Goal: Task Accomplishment & Management: Manage account settings

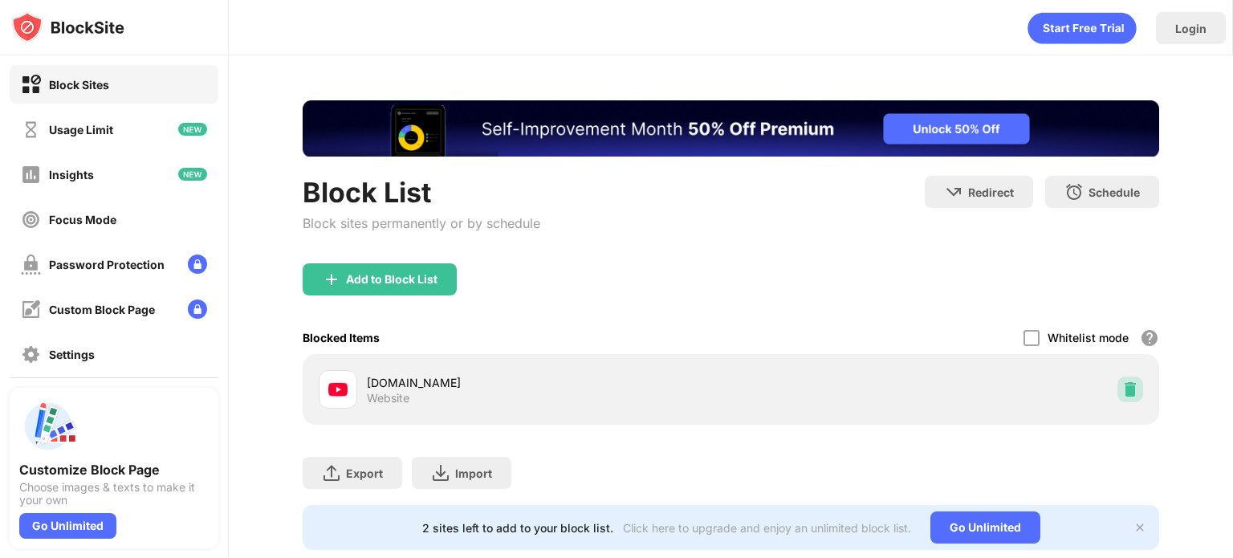
click at [1122, 381] on img at bounding box center [1130, 389] width 16 height 16
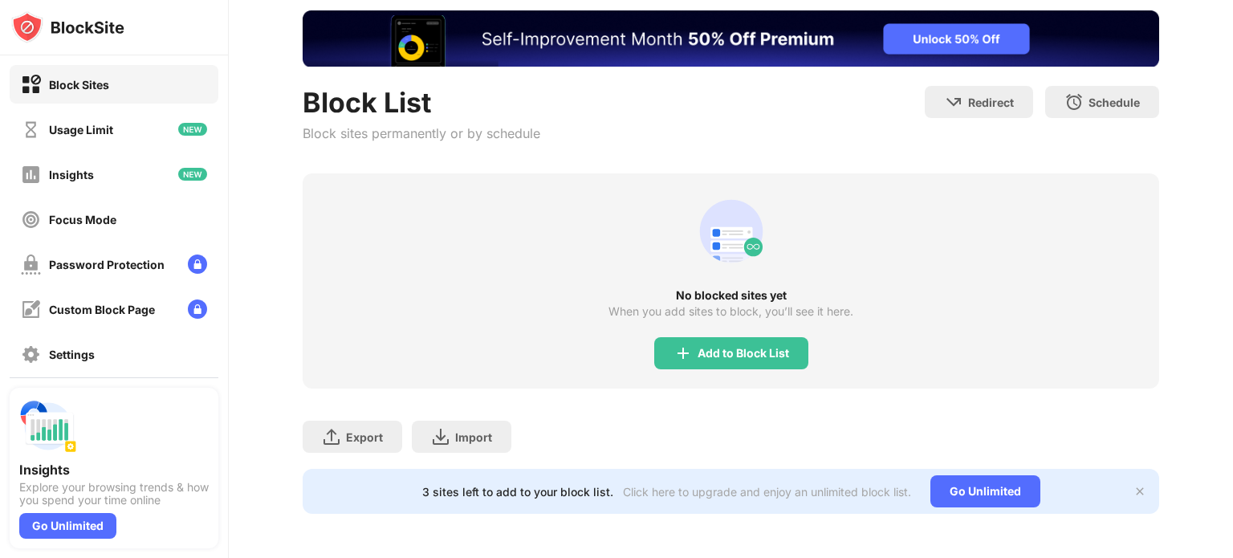
scroll to position [102, 0]
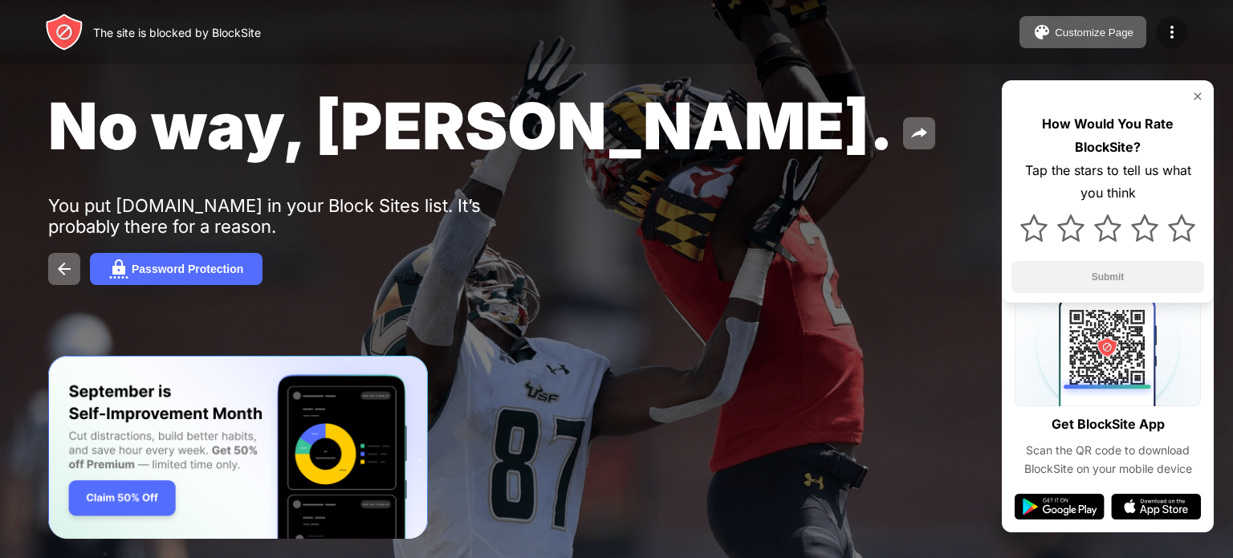
click at [1169, 28] on img at bounding box center [1171, 31] width 19 height 19
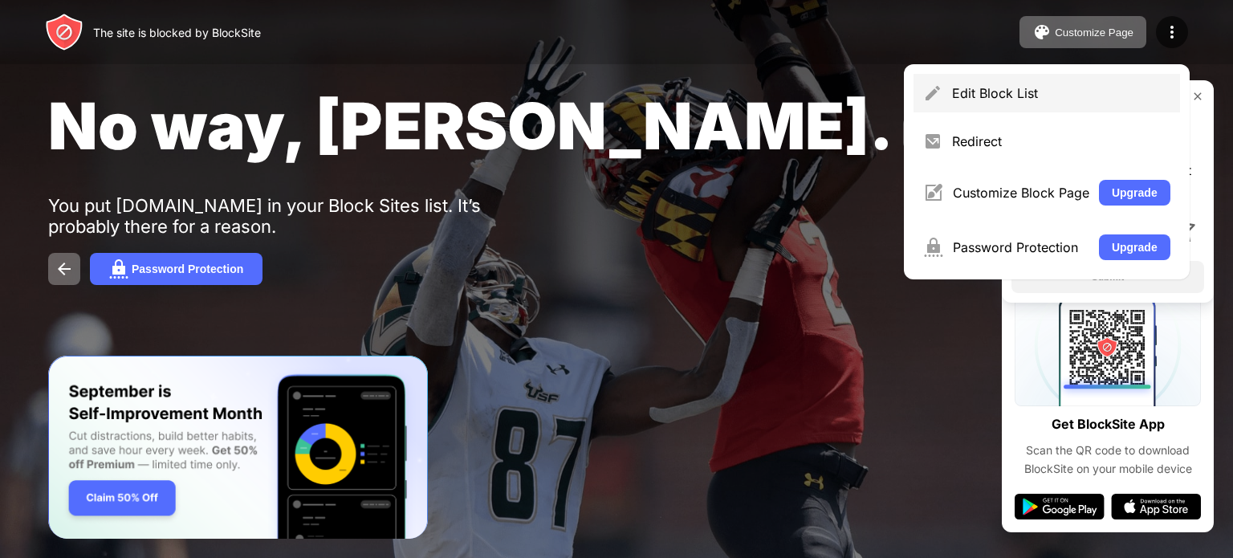
click at [1020, 94] on div "Edit Block List" at bounding box center [1061, 93] width 218 height 16
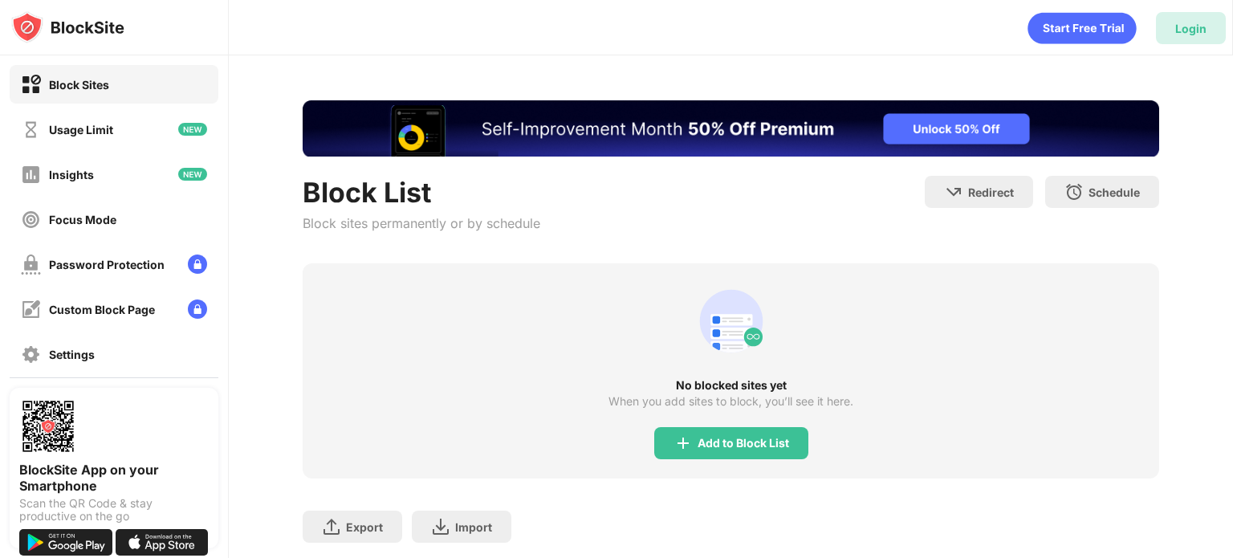
click at [1188, 27] on div "Login" at bounding box center [1190, 29] width 31 height 14
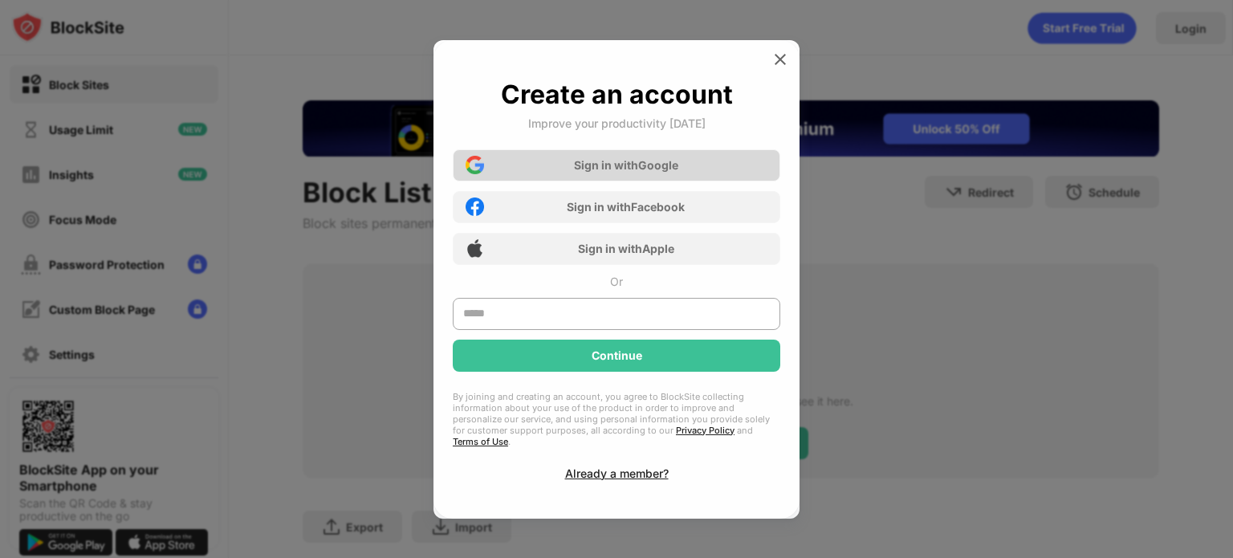
click at [717, 181] on div "Sign in with Google" at bounding box center [616, 165] width 327 height 32
